Goal: Information Seeking & Learning: Learn about a topic

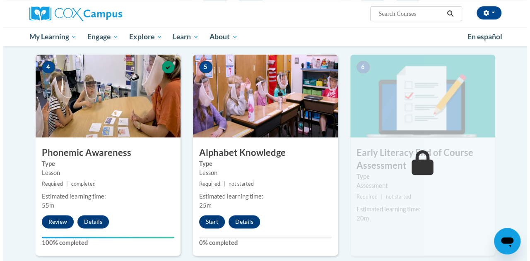
scroll to position [405, 0]
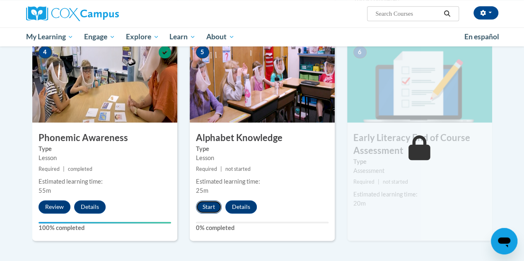
click at [211, 211] on button "Start" at bounding box center [209, 206] width 26 height 13
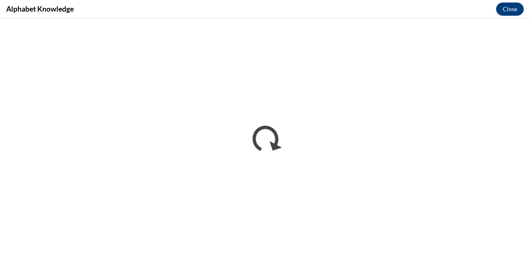
scroll to position [0, 0]
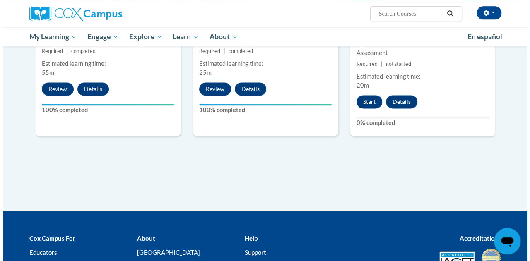
scroll to position [468, 0]
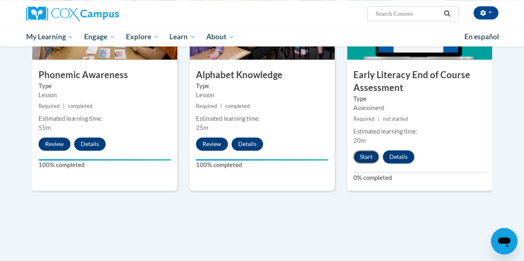
click at [360, 156] on button "Start" at bounding box center [366, 156] width 26 height 13
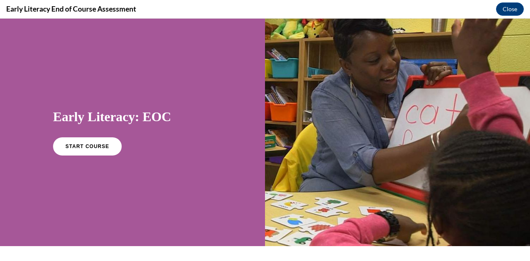
scroll to position [0, 0]
click at [78, 152] on link "START COURSE" at bounding box center [87, 146] width 72 height 19
click at [86, 145] on span "START COURSE" at bounding box center [87, 147] width 46 height 6
click at [83, 146] on span "START COURSE" at bounding box center [87, 147] width 46 height 6
